Goal: Task Accomplishment & Management: Manage account settings

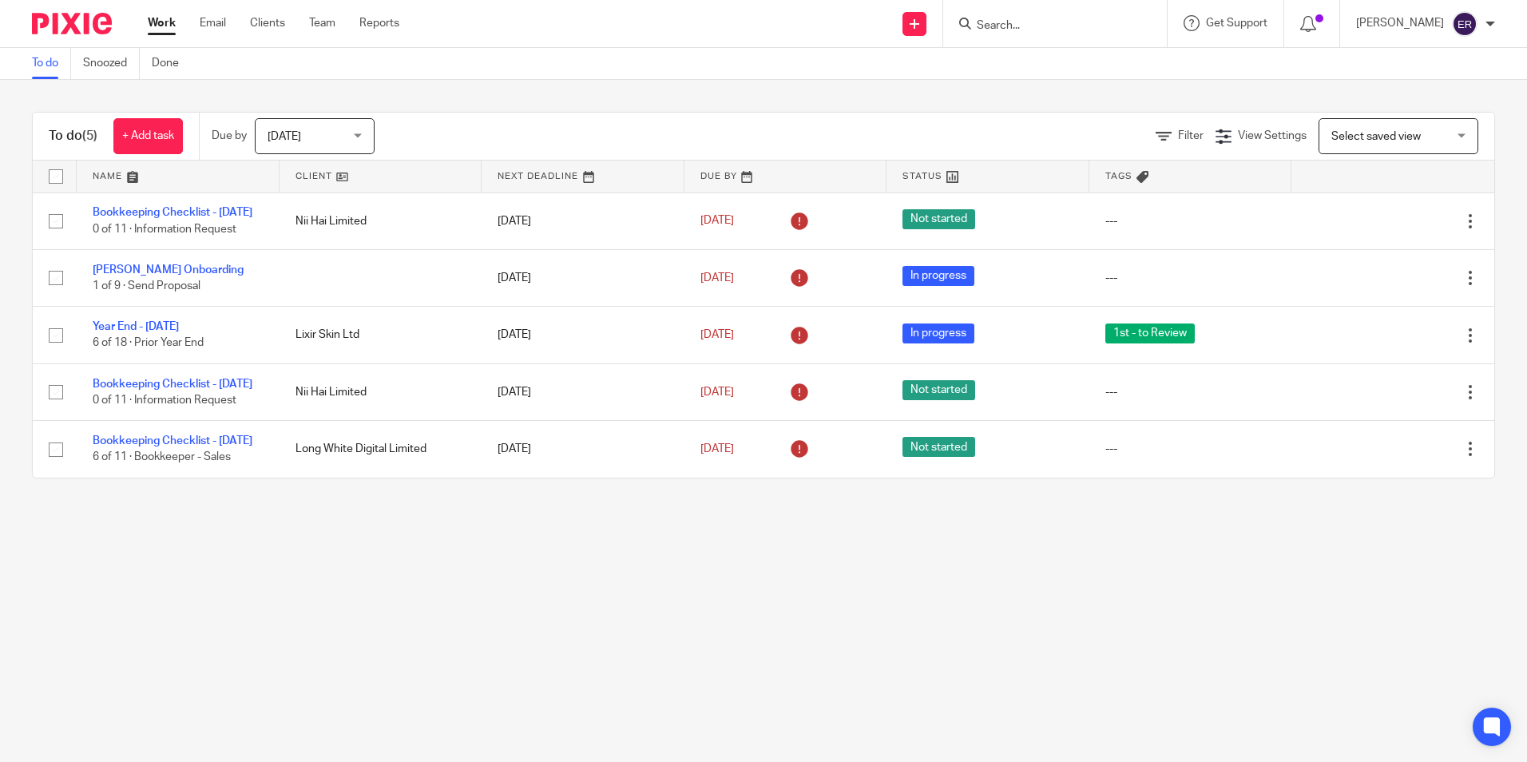
click at [1069, 19] on input "Search" at bounding box center [1047, 26] width 144 height 14
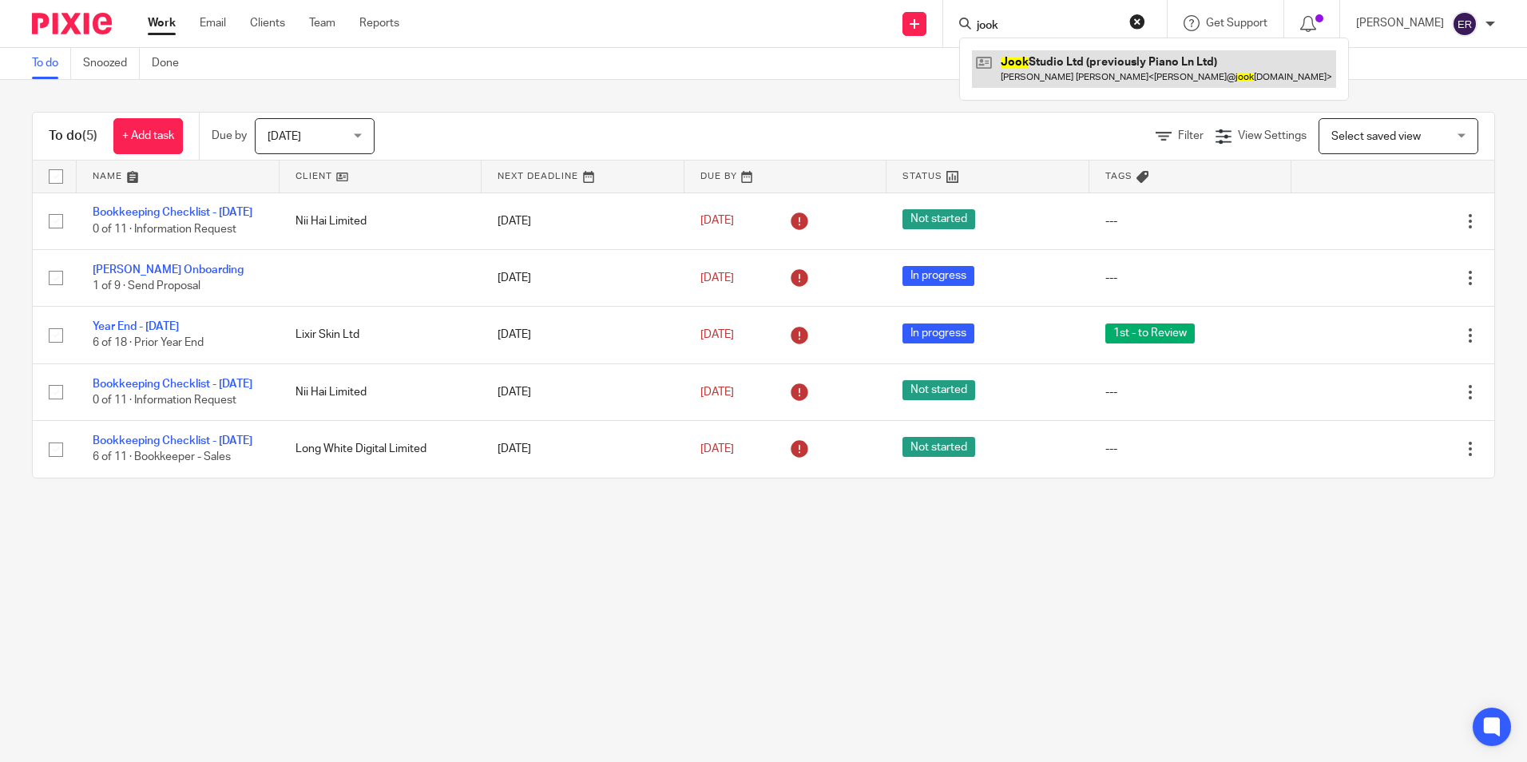
type input "jook"
click at [1058, 71] on link at bounding box center [1154, 68] width 364 height 37
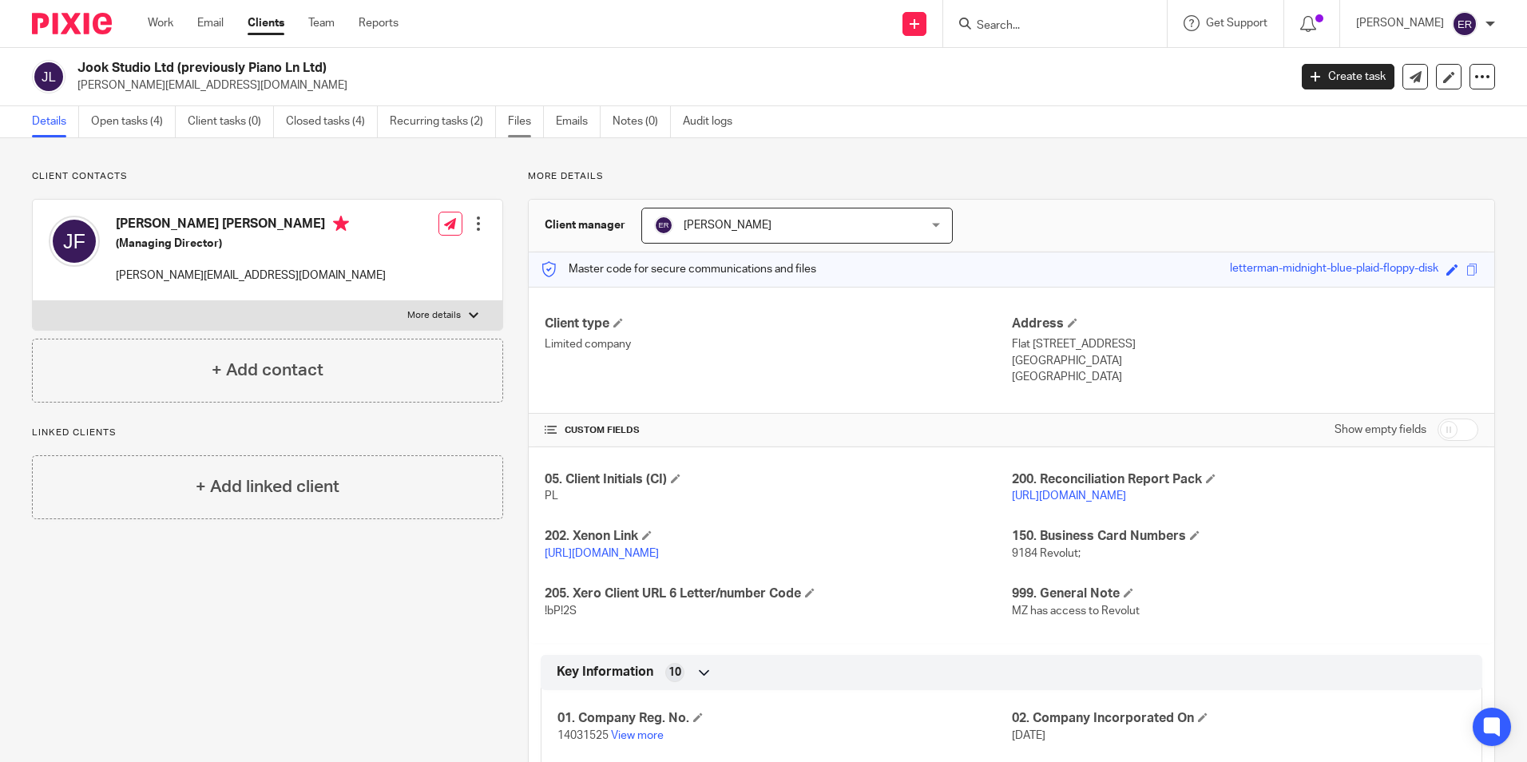
click at [530, 125] on link "Files" at bounding box center [526, 121] width 36 height 31
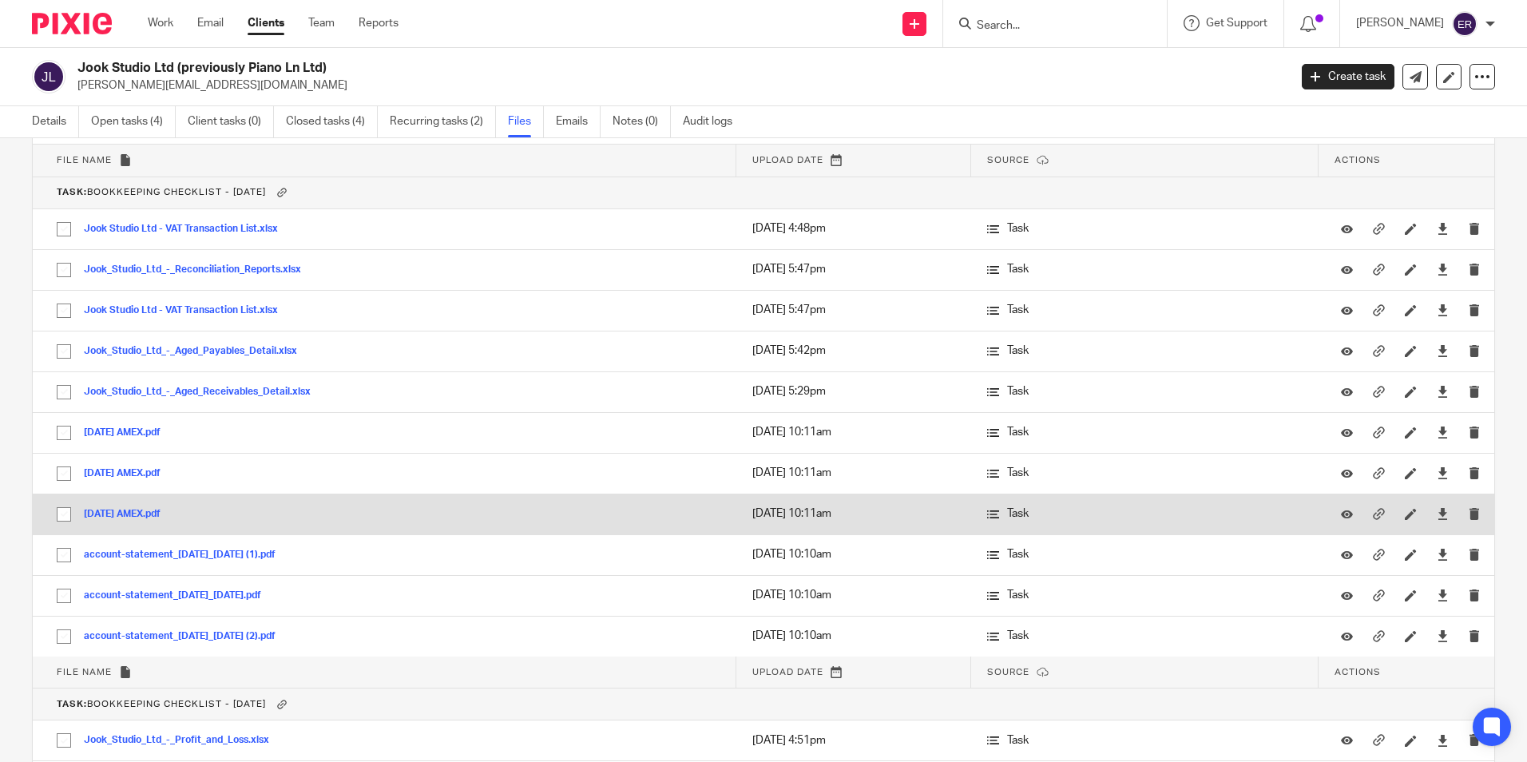
scroll to position [160, 0]
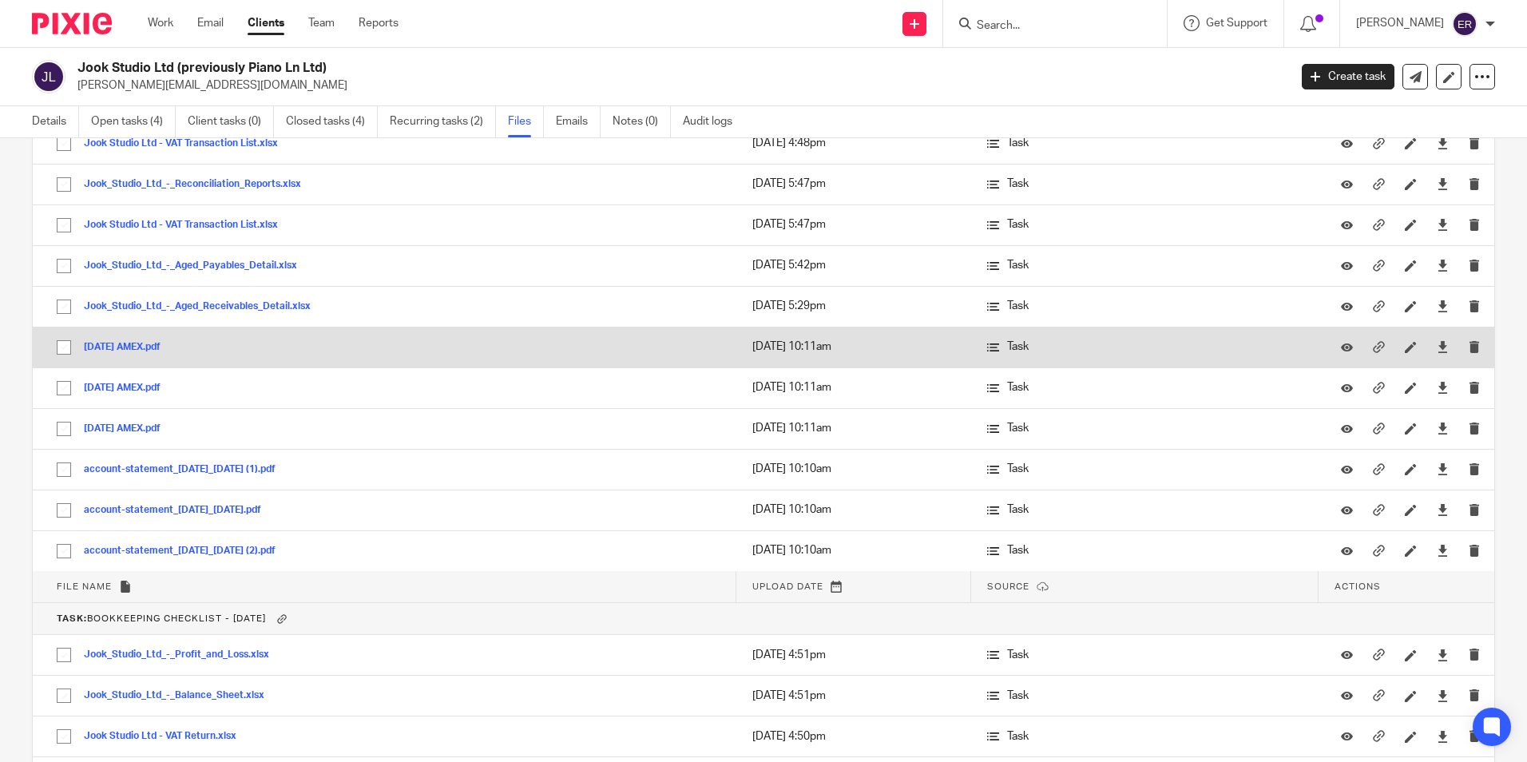
click at [61, 347] on input "checkbox" at bounding box center [64, 347] width 30 height 30
checkbox input "true"
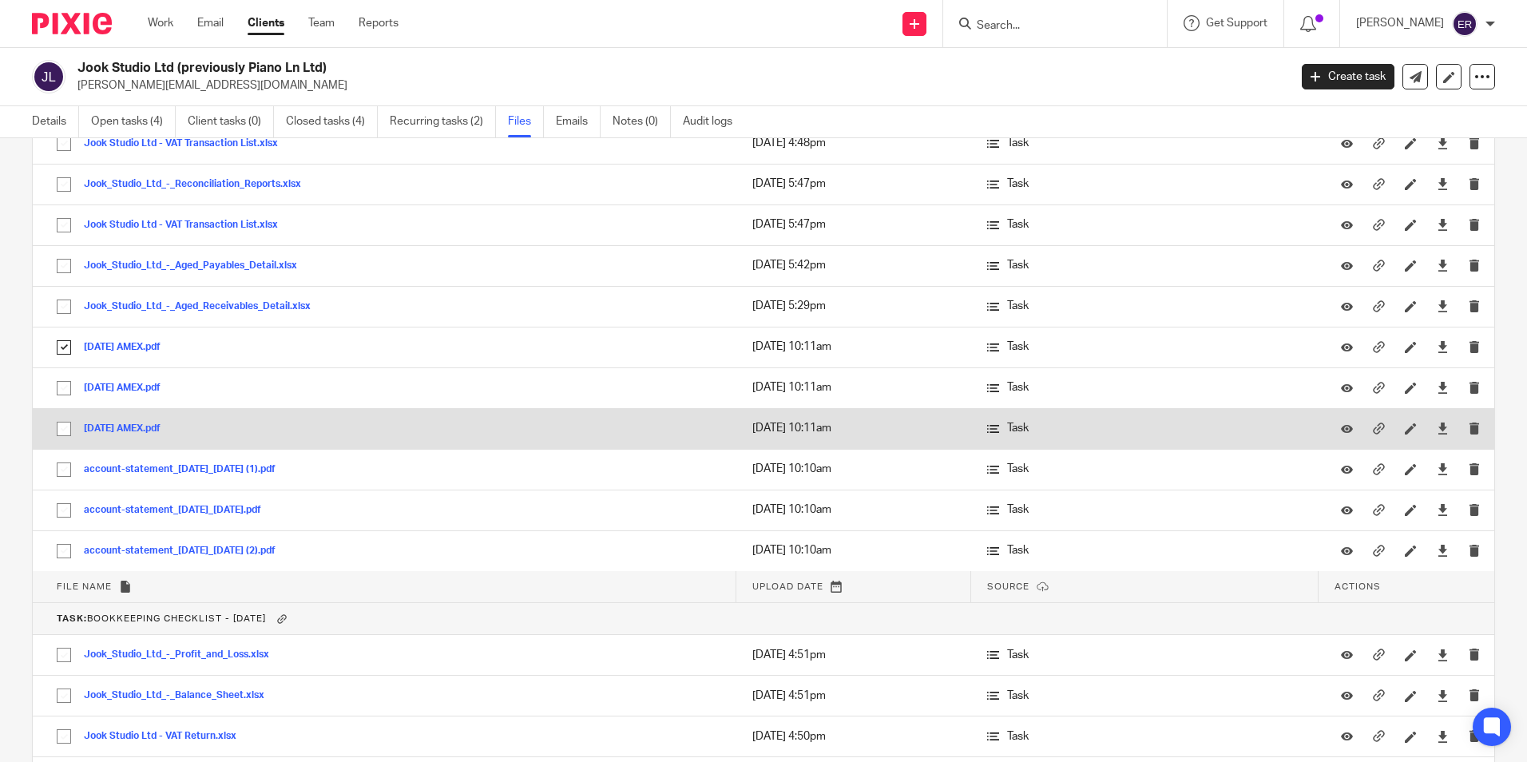
drag, startPoint x: 64, startPoint y: 387, endPoint x: 59, endPoint y: 415, distance: 29.1
click at [64, 387] on input "checkbox" at bounding box center [64, 388] width 30 height 30
checkbox input "true"
click at [60, 429] on input "checkbox" at bounding box center [64, 429] width 30 height 30
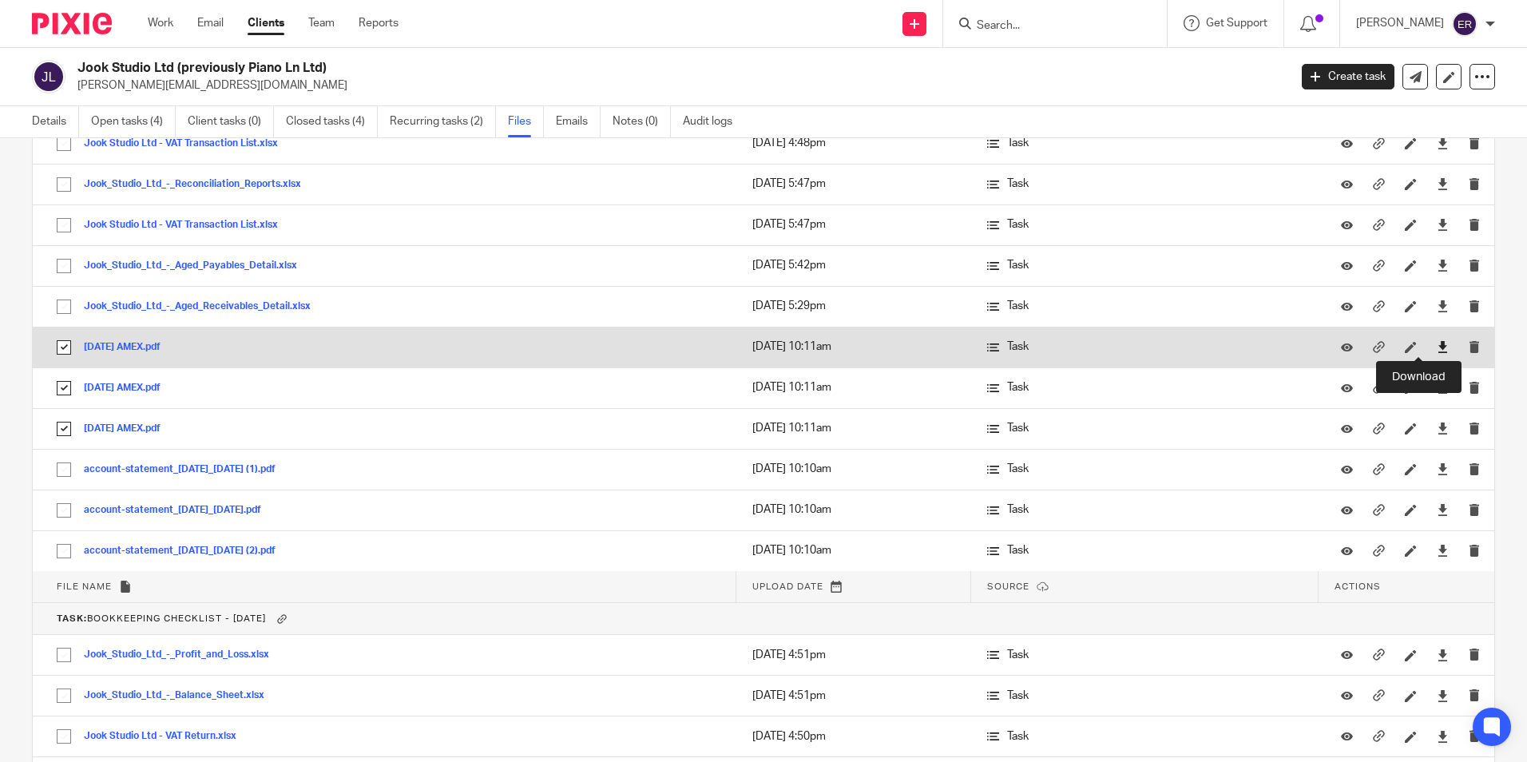
click at [1437, 350] on icon at bounding box center [1443, 347] width 12 height 12
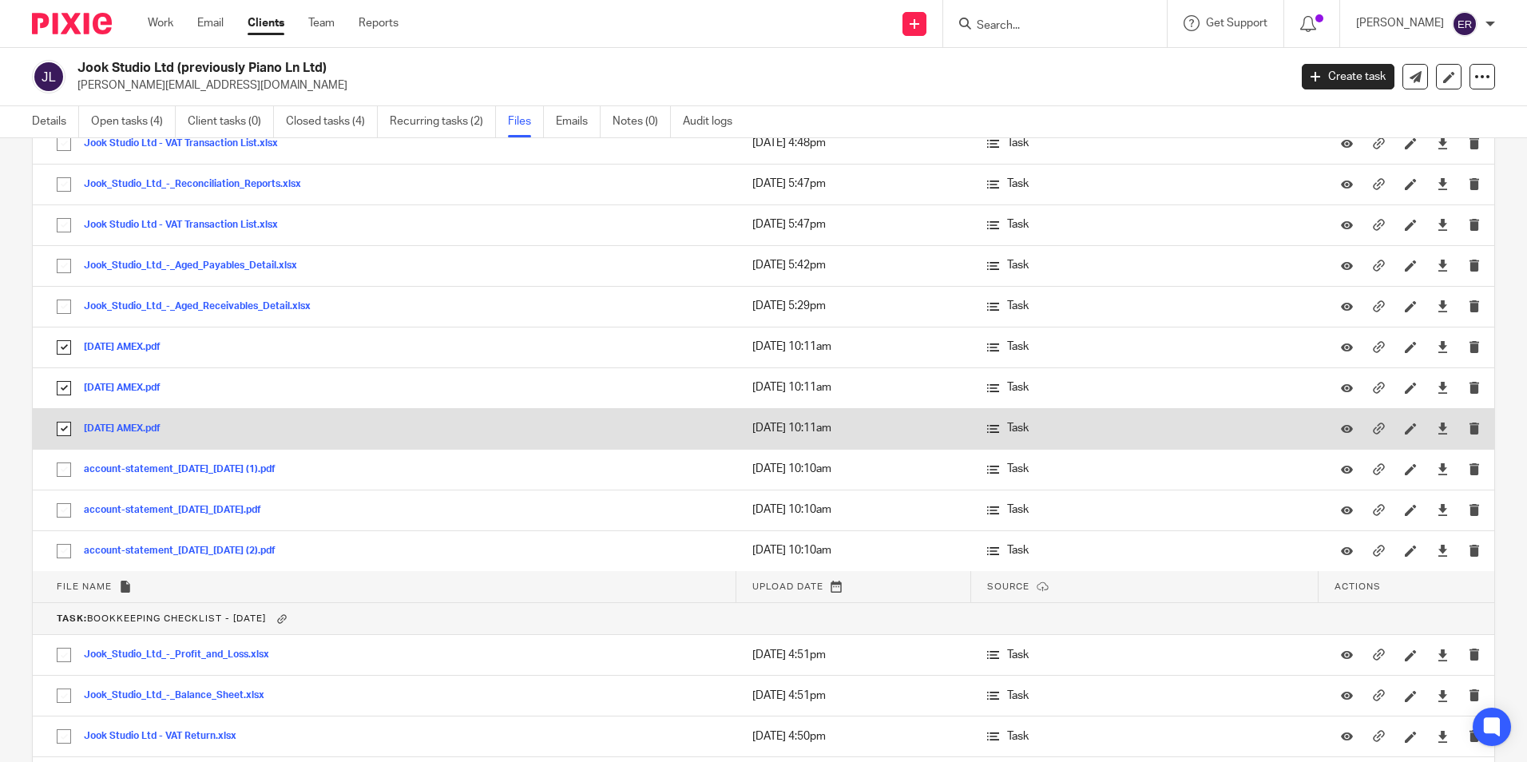
click at [58, 430] on input "checkbox" at bounding box center [64, 429] width 30 height 30
checkbox input "false"
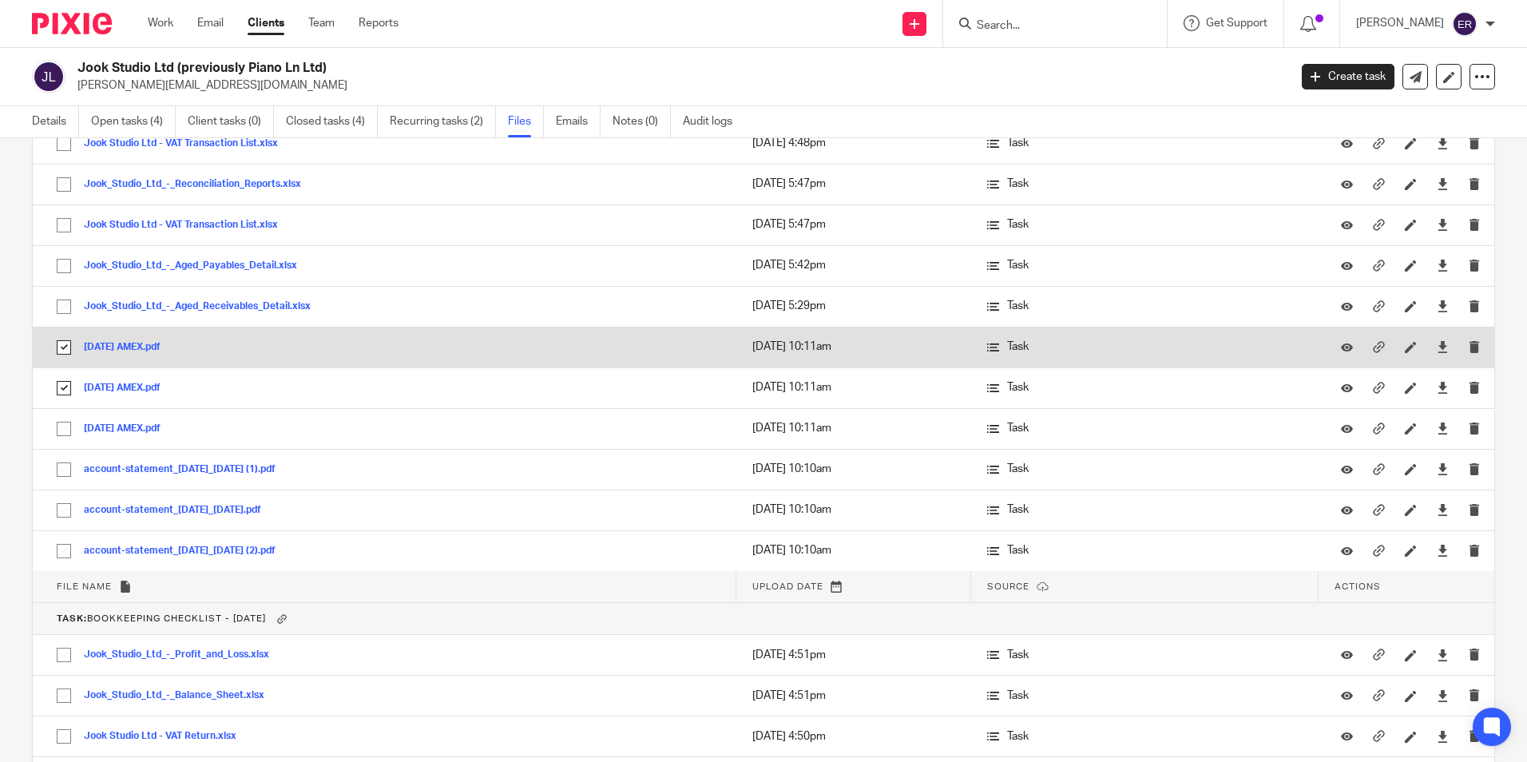
click at [64, 383] on input "checkbox" at bounding box center [64, 388] width 30 height 30
checkbox input "false"
drag, startPoint x: 63, startPoint y: 341, endPoint x: 73, endPoint y: 345, distance: 11.1
click at [64, 341] on input "checkbox" at bounding box center [64, 347] width 30 height 30
checkbox input "false"
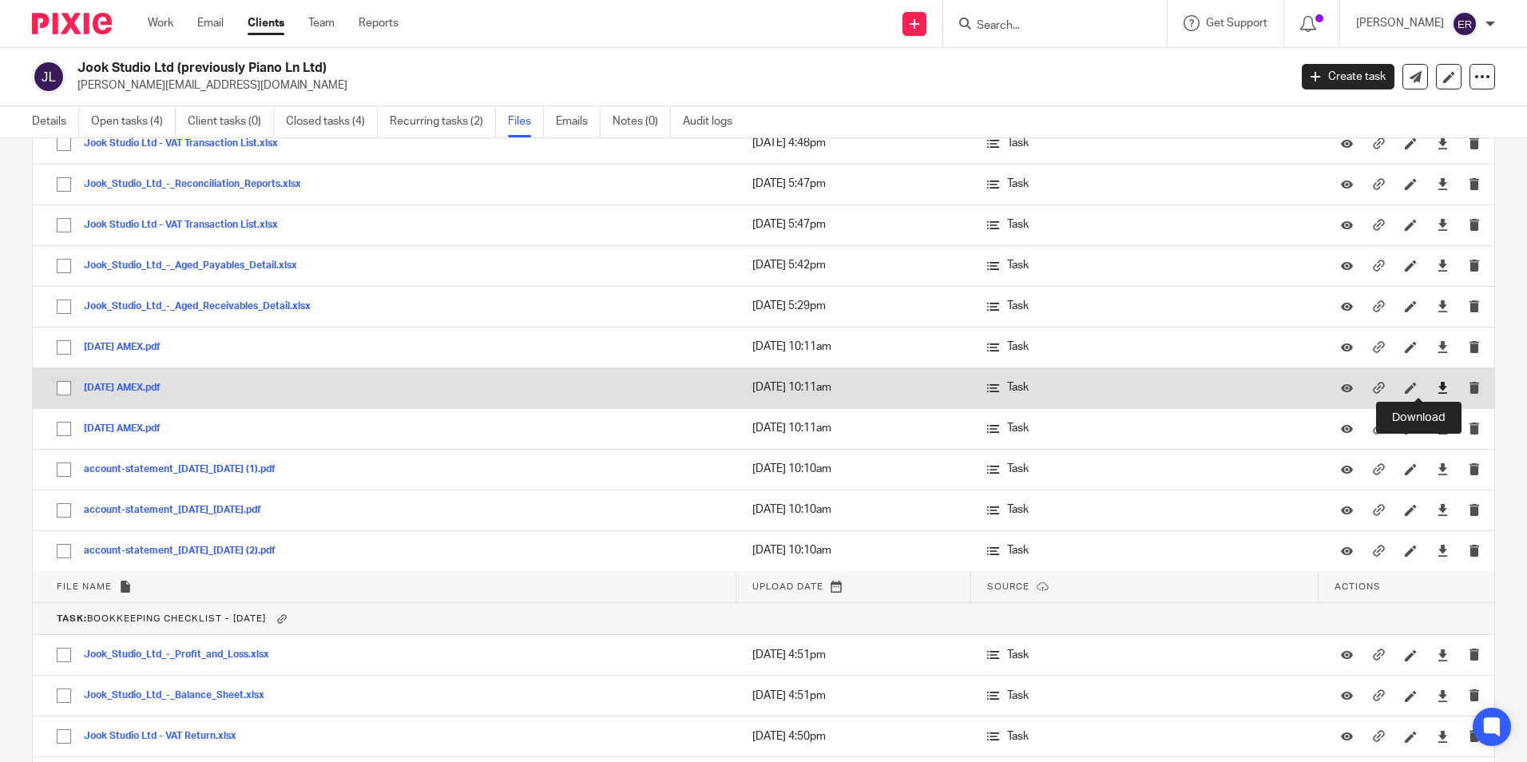
click at [1437, 389] on icon at bounding box center [1443, 388] width 12 height 12
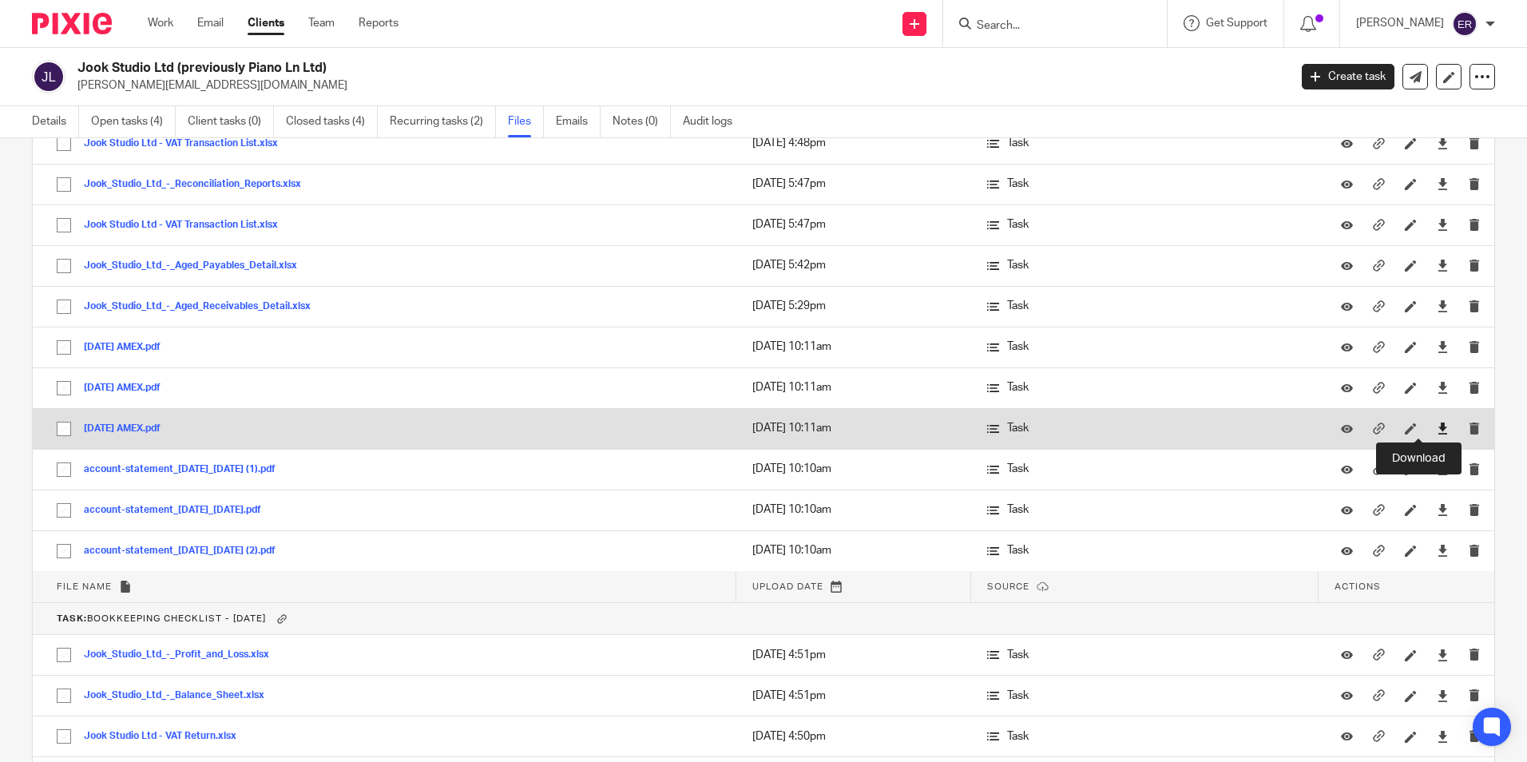
click at [1437, 426] on icon at bounding box center [1443, 428] width 12 height 12
